Goal: Task Accomplishment & Management: Manage account settings

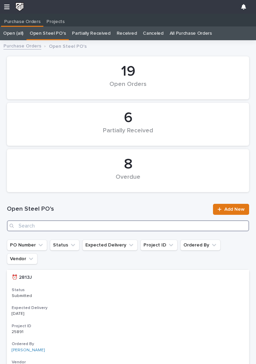
click at [131, 221] on input "Search" at bounding box center [128, 226] width 242 height 11
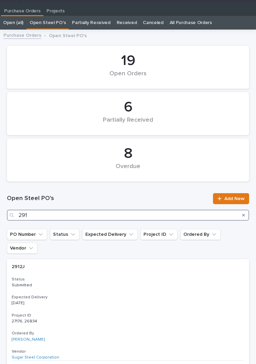
type input "2916"
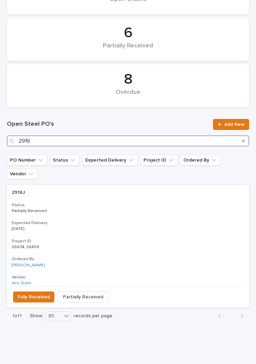
scroll to position [84, 0]
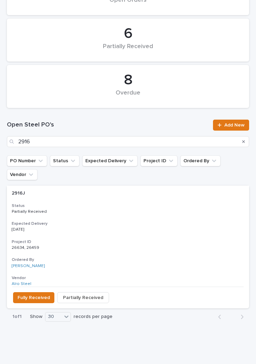
click at [118, 203] on div "2916J 2916J Status Partially Received Expected Delivery [DATE] Project ID 26634…" at bounding box center [128, 236] width 242 height 101
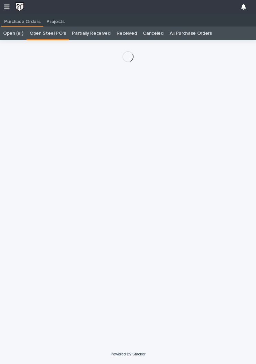
scroll to position [11, 0]
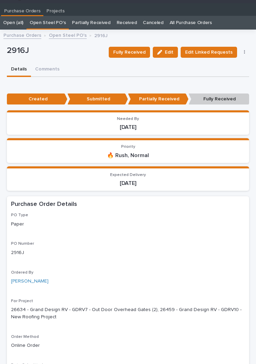
click at [135, 52] on span "Fully Received" at bounding box center [129, 52] width 32 height 8
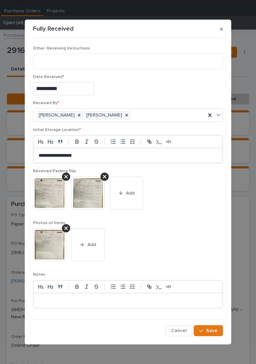
click at [132, 196] on span "Add" at bounding box center [130, 193] width 9 height 6
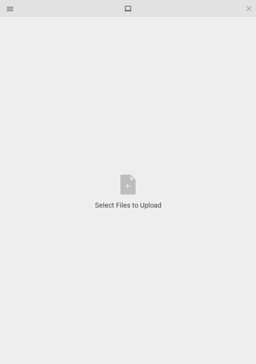
click at [133, 183] on div "Select Files to Upload or Drag and Drop, Copy and Paste Files" at bounding box center [128, 192] width 66 height 35
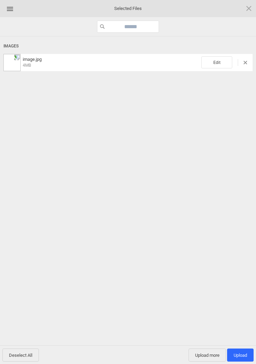
click at [221, 66] on span "Edit" at bounding box center [216, 62] width 31 height 12
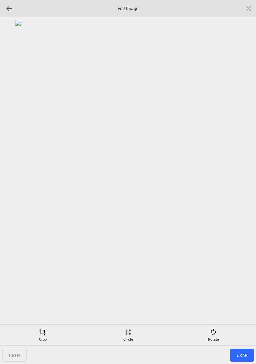
click at [220, 339] on div "Rotate" at bounding box center [213, 336] width 82 height 14
click at [237, 184] on div at bounding box center [240, 182] width 17 height 17
click at [240, 183] on div at bounding box center [240, 182] width 17 height 17
click at [235, 179] on div at bounding box center [240, 182] width 17 height 17
click at [235, 177] on div at bounding box center [240, 182] width 17 height 17
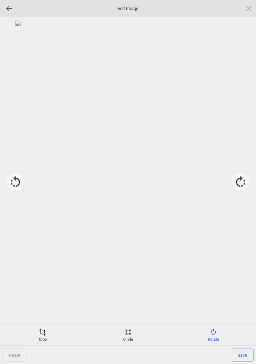
click at [41, 338] on div "Crop" at bounding box center [43, 336] width 82 height 14
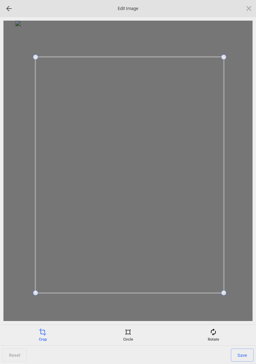
click at [249, 350] on span "Save" at bounding box center [242, 355] width 23 height 13
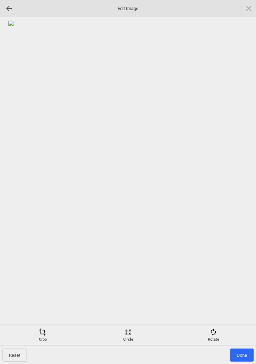
click at [242, 351] on span "Done" at bounding box center [241, 355] width 23 height 13
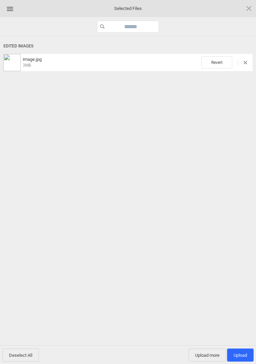
click at [244, 357] on span "Upload 1" at bounding box center [240, 355] width 13 height 5
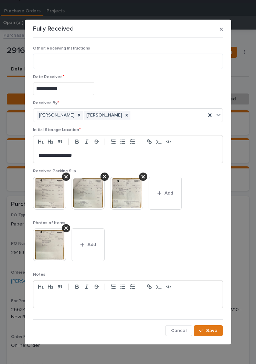
click at [218, 329] on button "Save" at bounding box center [208, 331] width 29 height 11
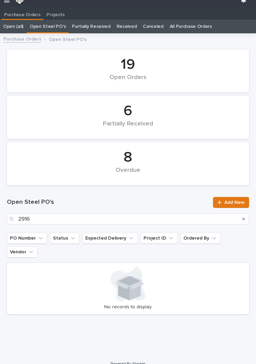
scroll to position [11, 0]
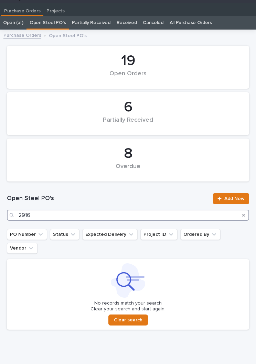
click at [166, 217] on input "2916" at bounding box center [128, 215] width 242 height 11
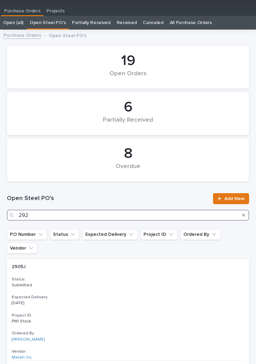
type input "2920"
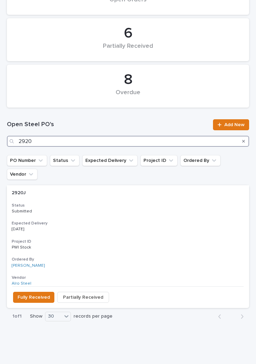
scroll to position [84, 0]
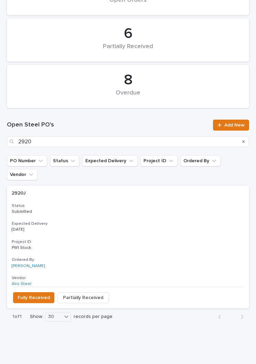
click at [129, 201] on div "2920J 2920J Status Submitted Expected Delivery [DATE] Project ID PWI Stock PWI …" at bounding box center [128, 236] width 242 height 101
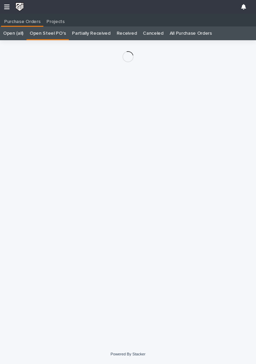
scroll to position [11, 0]
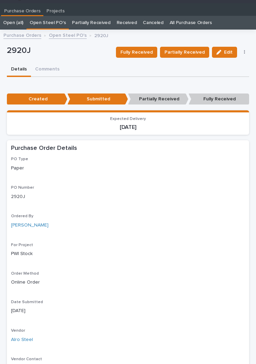
click at [144, 52] on span "Fully Received" at bounding box center [136, 52] width 32 height 8
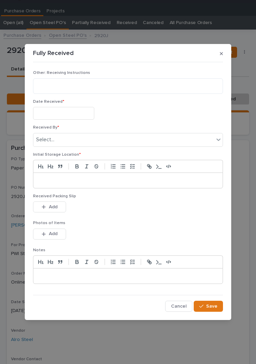
click at [73, 109] on input "text" at bounding box center [63, 113] width 61 height 13
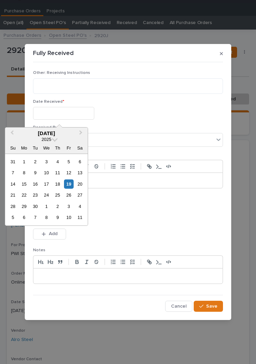
click at [72, 186] on div "19" at bounding box center [68, 184] width 9 height 9
type input "**********"
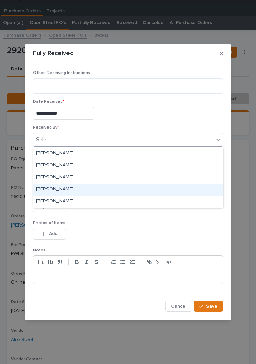
click at [134, 192] on div "[PERSON_NAME]" at bounding box center [127, 190] width 189 height 12
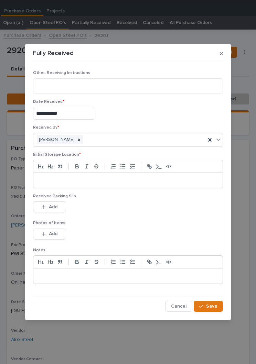
click at [138, 180] on p at bounding box center [128, 180] width 179 height 7
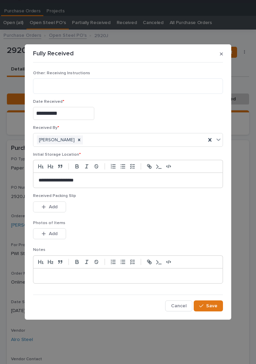
click at [135, 217] on div "Received Packing Slip This file cannot be opened Download File Add" at bounding box center [128, 207] width 190 height 27
click at [59, 210] on button "Add" at bounding box center [49, 207] width 33 height 11
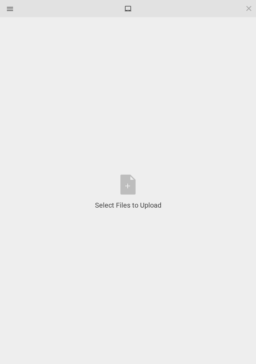
click at [131, 193] on div "Select Files to Upload or Drag and Drop, Copy and Paste Files" at bounding box center [128, 192] width 66 height 35
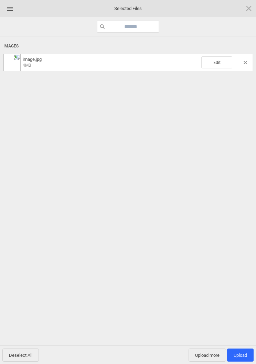
click at [217, 54] on div "image.jpg 4MB Edit" at bounding box center [127, 62] width 249 height 17
click at [223, 63] on span "Edit" at bounding box center [216, 62] width 31 height 12
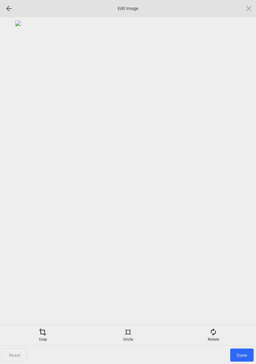
click at [220, 339] on div "Rotate" at bounding box center [213, 336] width 82 height 14
click at [246, 183] on div at bounding box center [240, 182] width 17 height 17
click at [243, 183] on div at bounding box center [240, 182] width 17 height 17
click at [241, 179] on div at bounding box center [240, 182] width 17 height 17
click at [242, 177] on div at bounding box center [240, 182] width 17 height 17
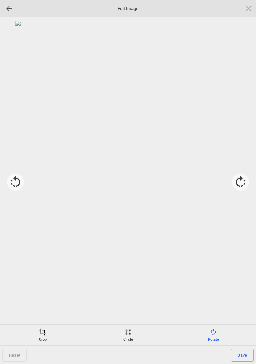
click at [43, 341] on div "Crop" at bounding box center [43, 336] width 82 height 14
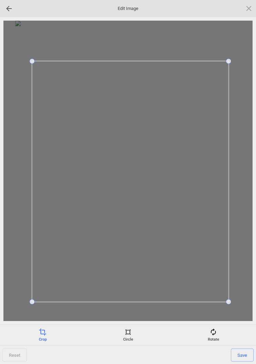
click at [242, 355] on span "Save" at bounding box center [242, 355] width 23 height 13
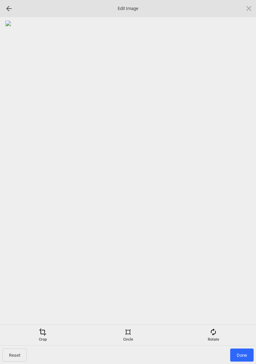
click at [243, 356] on span "Done" at bounding box center [241, 355] width 23 height 13
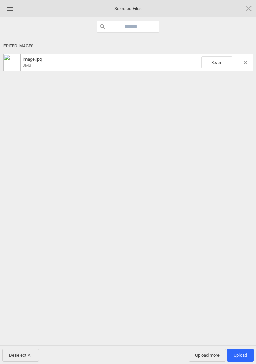
click at [244, 357] on span "Upload 1" at bounding box center [240, 355] width 13 height 5
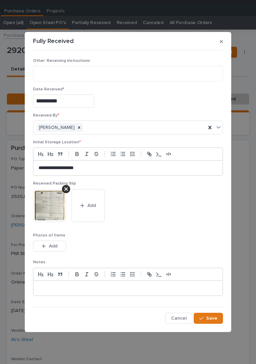
click at [215, 318] on span "Save" at bounding box center [211, 319] width 11 height 6
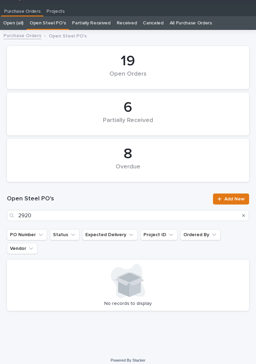
scroll to position [11, 0]
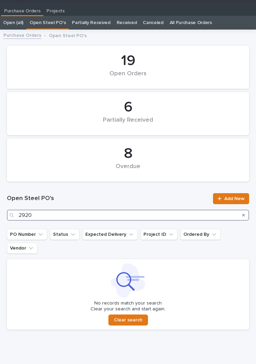
click at [148, 215] on input "2920" at bounding box center [128, 215] width 242 height 11
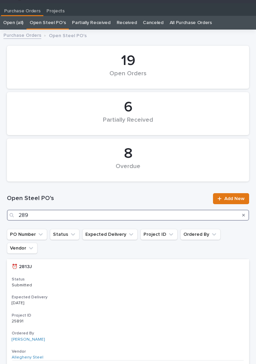
type input "2898"
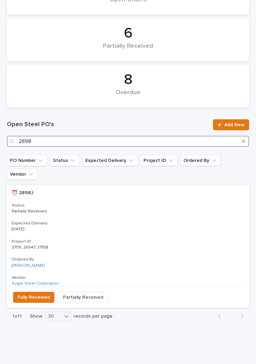
scroll to position [84, 0]
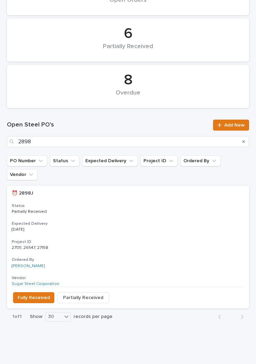
click at [138, 206] on div "⏰ 2898J ⏰ 2898J Status Partially Received Expected Delivery [DATE] Project ID 2…" at bounding box center [128, 236] width 242 height 101
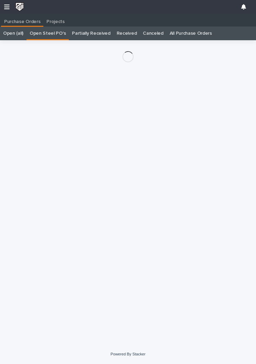
scroll to position [11, 0]
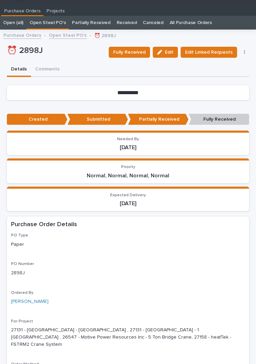
click at [137, 53] on span "Fully Received" at bounding box center [129, 52] width 32 height 8
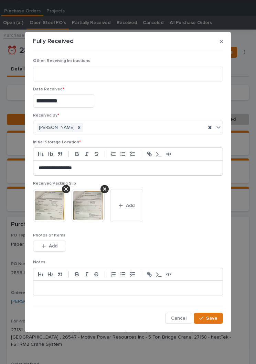
click at [129, 206] on span "Add" at bounding box center [130, 206] width 9 height 6
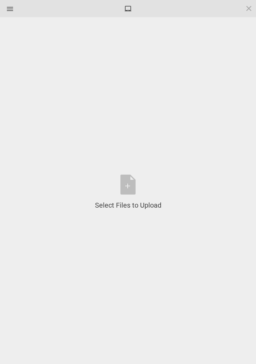
click at [134, 189] on div "Select Files to Upload or Drag and Drop, Copy and Paste Files" at bounding box center [128, 192] width 66 height 35
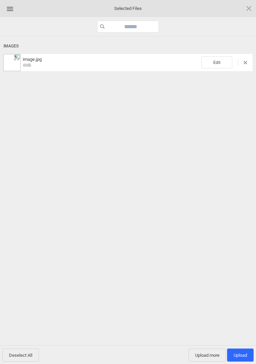
click at [217, 61] on span "Edit" at bounding box center [216, 62] width 31 height 12
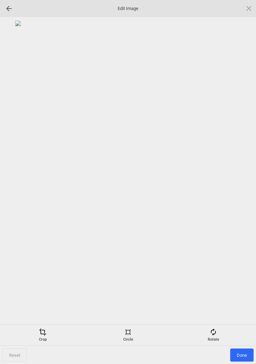
click at [218, 339] on div "Rotate" at bounding box center [213, 336] width 82 height 14
click at [243, 180] on div at bounding box center [240, 182] width 17 height 17
click at [248, 183] on div at bounding box center [240, 182] width 17 height 17
click at [249, 184] on div at bounding box center [127, 171] width 249 height 301
click at [247, 182] on div at bounding box center [240, 182] width 17 height 17
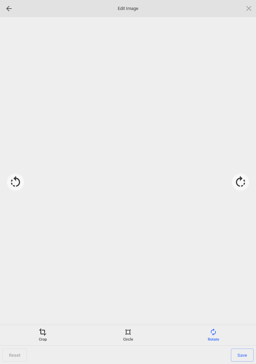
click at [242, 182] on div at bounding box center [240, 182] width 17 height 17
click at [44, 340] on div "Crop" at bounding box center [43, 336] width 82 height 14
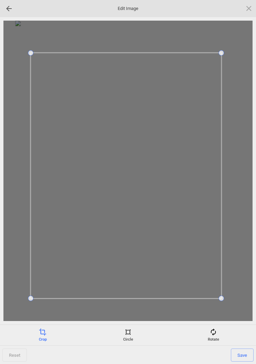
click at [242, 355] on span "Save" at bounding box center [242, 355] width 23 height 13
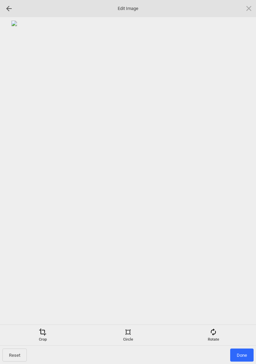
click at [244, 350] on span "Done" at bounding box center [241, 355] width 23 height 13
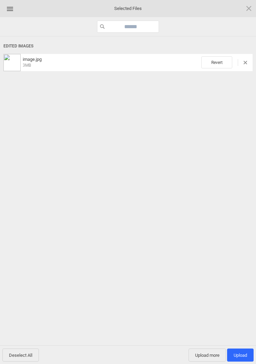
click at [244, 357] on span "Upload 1" at bounding box center [240, 355] width 13 height 5
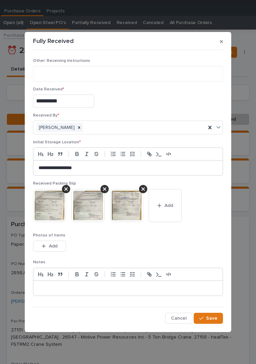
click at [213, 319] on span "Save" at bounding box center [211, 319] width 11 height 6
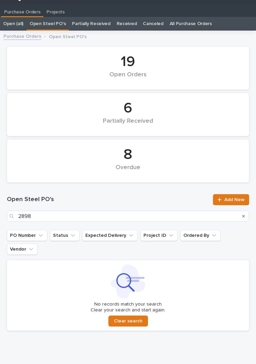
scroll to position [11, 0]
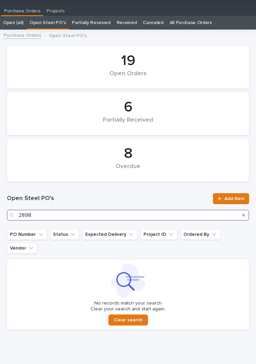
click at [81, 220] on input "2898" at bounding box center [128, 215] width 242 height 11
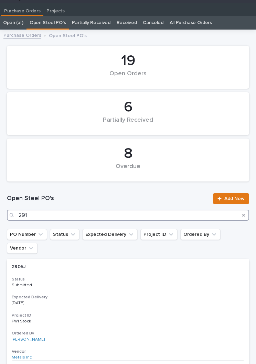
type input "2912"
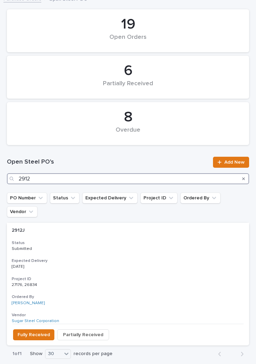
scroll to position [47, 0]
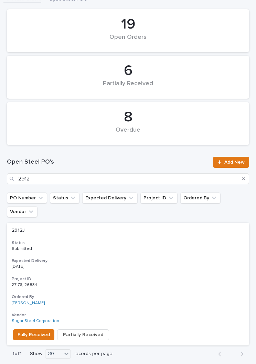
click at [118, 247] on p "Submitted" at bounding box center [128, 249] width 233 height 5
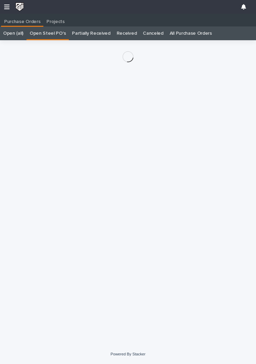
scroll to position [11, 0]
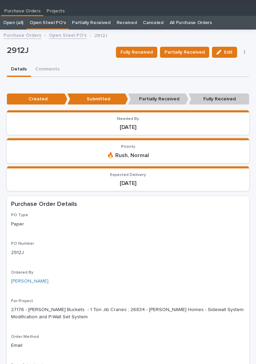
click at [146, 49] on span "Fully Received" at bounding box center [136, 52] width 32 height 8
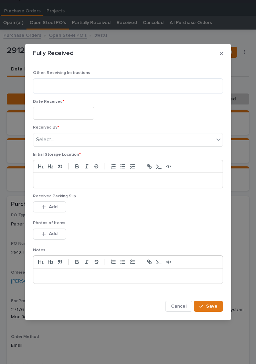
click at [70, 115] on input "text" at bounding box center [63, 113] width 61 height 13
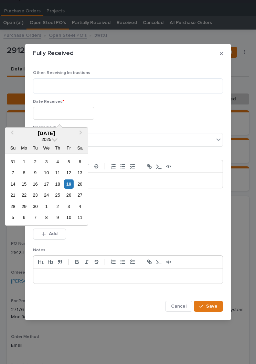
click at [70, 185] on div "19" at bounding box center [68, 184] width 9 height 9
type input "**********"
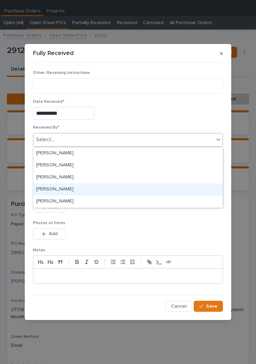
click at [109, 189] on div "[PERSON_NAME]" at bounding box center [127, 190] width 189 height 12
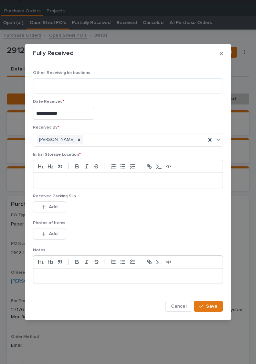
click at [146, 177] on div at bounding box center [127, 180] width 189 height 15
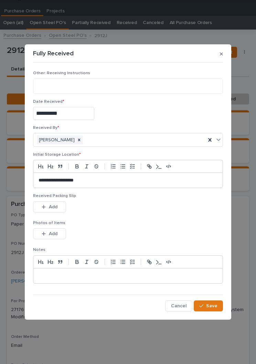
click at [145, 216] on div "Received Packing Slip This file cannot be opened Download File Add" at bounding box center [128, 207] width 190 height 27
click at [56, 208] on span "Add" at bounding box center [53, 207] width 9 height 6
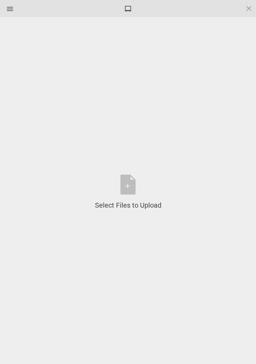
click at [136, 188] on div "Select Files to Upload or Drag and Drop, Copy and Paste Files" at bounding box center [128, 192] width 66 height 35
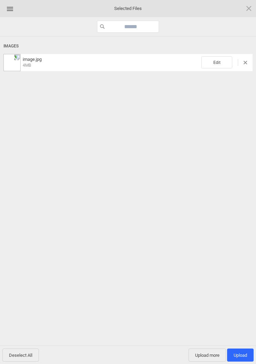
click at [219, 63] on span "Edit" at bounding box center [216, 62] width 31 height 12
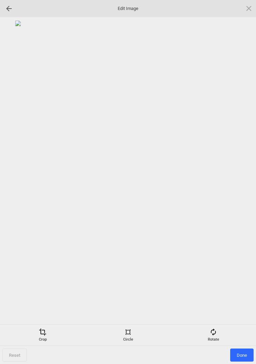
click at [217, 333] on div "Rotate" at bounding box center [213, 336] width 82 height 14
click at [242, 185] on div at bounding box center [240, 182] width 17 height 17
click at [241, 182] on div at bounding box center [240, 182] width 17 height 17
click at [240, 179] on div at bounding box center [240, 182] width 17 height 17
click at [238, 176] on div at bounding box center [240, 182] width 17 height 17
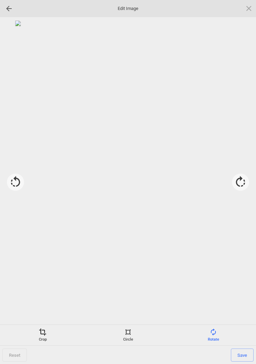
click at [42, 337] on div "Crop" at bounding box center [43, 336] width 82 height 14
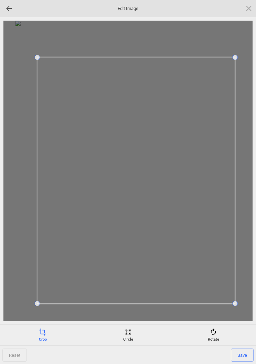
click at [242, 356] on span "Save" at bounding box center [242, 355] width 23 height 13
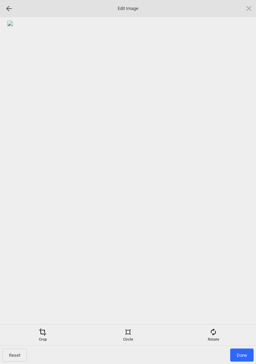
click at [243, 357] on span "Done" at bounding box center [241, 355] width 23 height 13
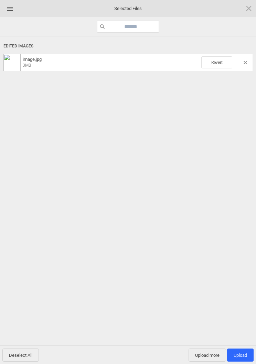
click at [244, 356] on span "Upload 1" at bounding box center [240, 355] width 13 height 5
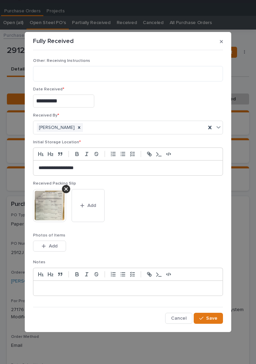
click at [83, 204] on icon "button" at bounding box center [82, 205] width 4 height 5
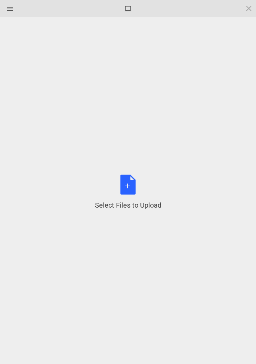
click at [129, 189] on div "Select Files to Upload or Drag and Drop, Copy and Paste Files" at bounding box center [128, 192] width 66 height 35
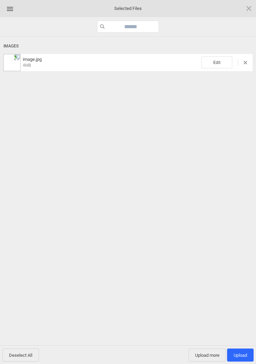
click at [211, 63] on span "Edit" at bounding box center [216, 62] width 31 height 12
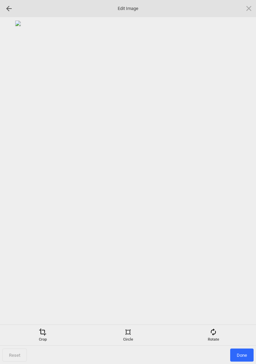
click at [217, 334] on div "Rotate" at bounding box center [213, 336] width 82 height 14
click at [241, 180] on div at bounding box center [240, 182] width 17 height 17
click at [242, 184] on div at bounding box center [240, 182] width 17 height 17
click at [240, 182] on div at bounding box center [240, 182] width 17 height 17
click at [235, 183] on div at bounding box center [240, 182] width 17 height 17
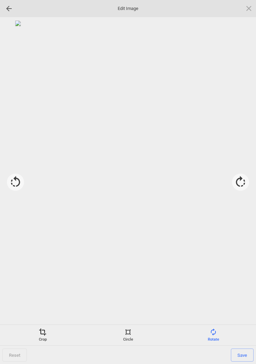
click at [40, 334] on span at bounding box center [43, 333] width 8 height 8
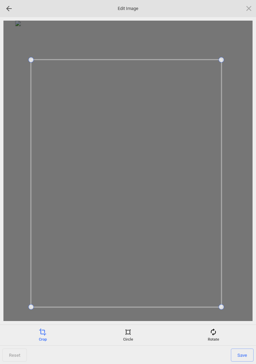
click at [244, 349] on span "Save" at bounding box center [242, 355] width 23 height 13
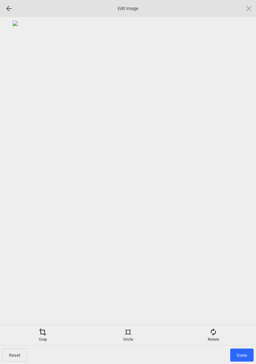
click at [243, 357] on span "Done" at bounding box center [241, 355] width 23 height 13
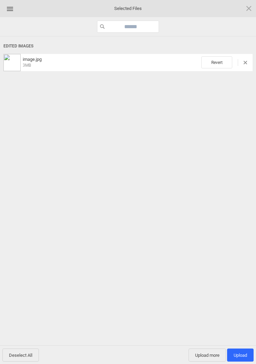
click at [243, 357] on span "Upload 1" at bounding box center [240, 355] width 13 height 5
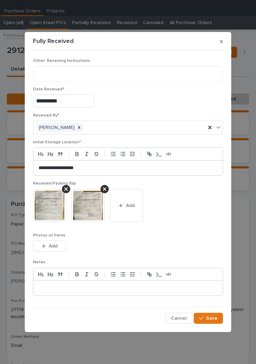
click at [213, 320] on span "Save" at bounding box center [211, 319] width 11 height 6
